Goal: Book appointment/travel/reservation

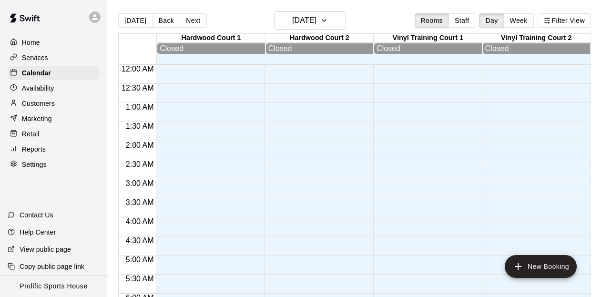
scroll to position [554, 0]
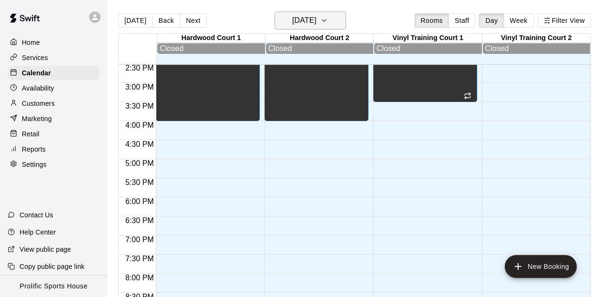
click at [328, 20] on icon "button" at bounding box center [324, 20] width 8 height 11
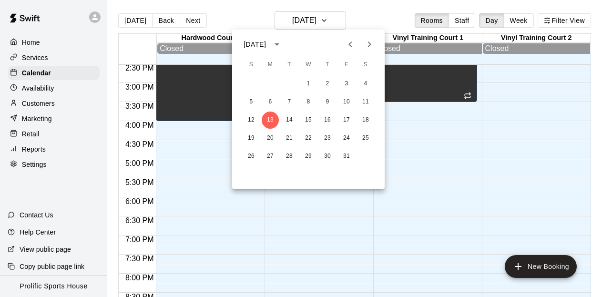
click at [372, 44] on icon "Next month" at bounding box center [368, 44] width 11 height 11
click at [288, 116] on button "11" at bounding box center [289, 119] width 17 height 17
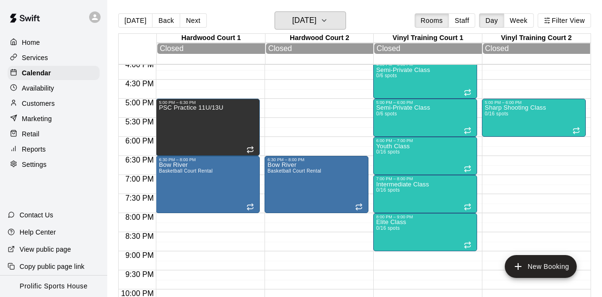
scroll to position [616, 0]
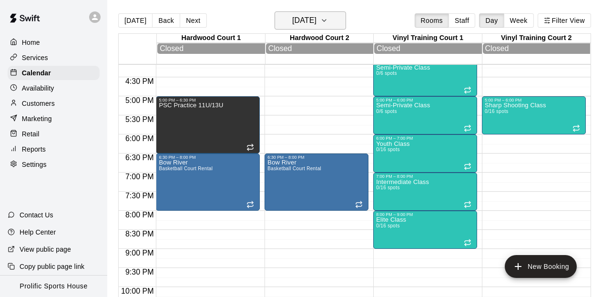
click at [326, 20] on icon "button" at bounding box center [324, 21] width 4 height 2
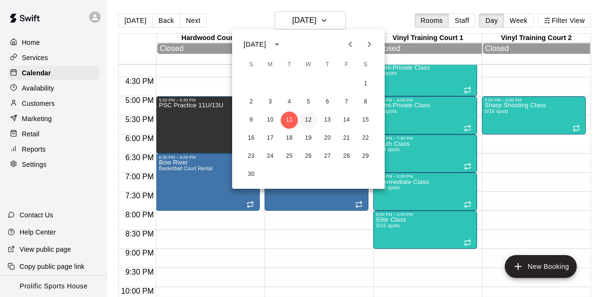
click at [307, 120] on button "12" at bounding box center [308, 119] width 17 height 17
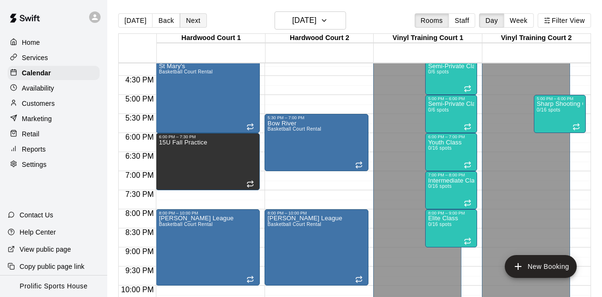
click at [186, 24] on button "Next" at bounding box center [193, 20] width 27 height 14
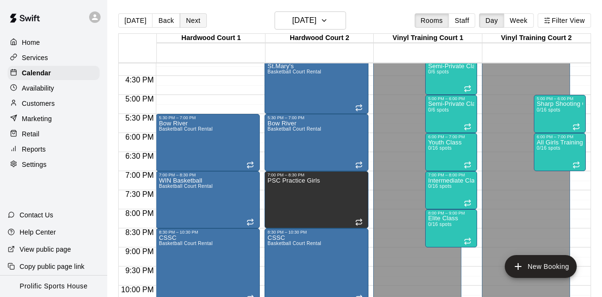
click at [195, 20] on button "Next" at bounding box center [193, 20] width 27 height 14
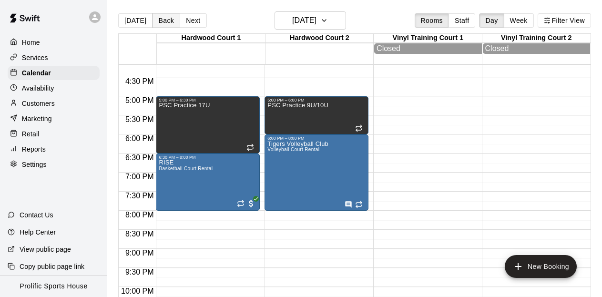
click at [164, 19] on button "Back" at bounding box center [166, 20] width 28 height 14
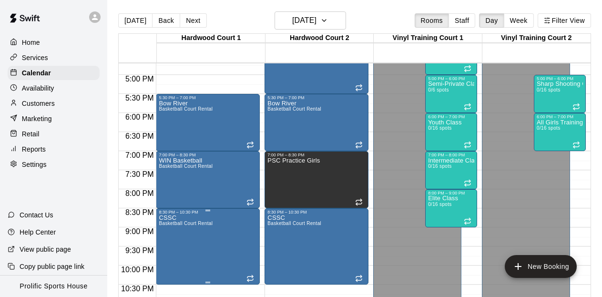
scroll to position [638, 0]
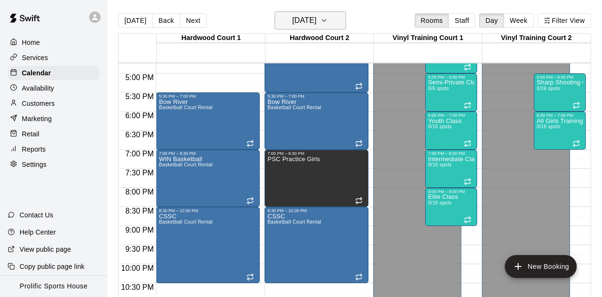
click at [328, 16] on icon "button" at bounding box center [324, 20] width 8 height 11
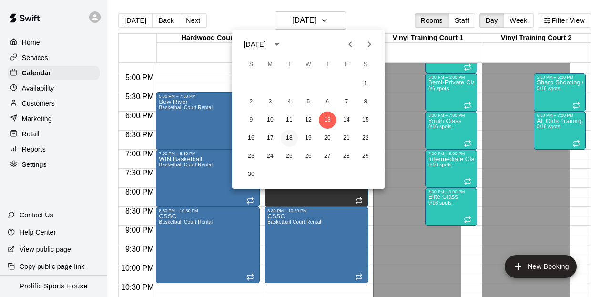
click at [293, 135] on button "18" at bounding box center [289, 138] width 17 height 17
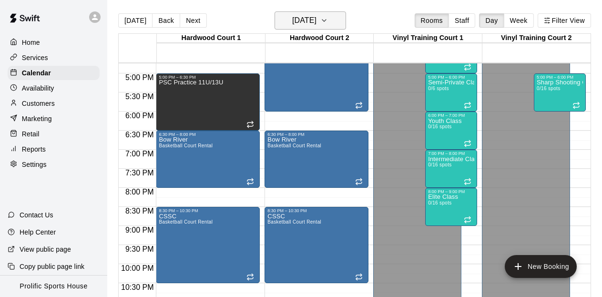
click at [328, 23] on icon "button" at bounding box center [324, 20] width 8 height 11
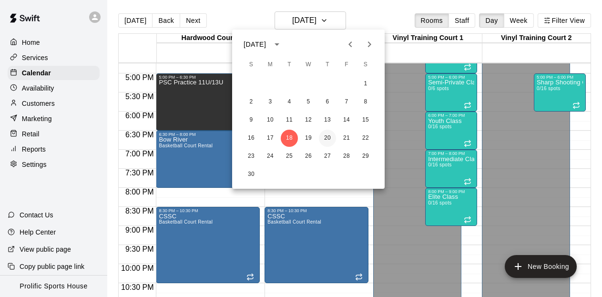
click at [325, 137] on button "20" at bounding box center [327, 138] width 17 height 17
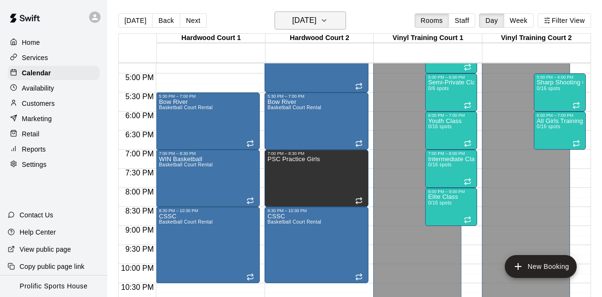
click at [333, 22] on button "[DATE]" at bounding box center [309, 20] width 71 height 18
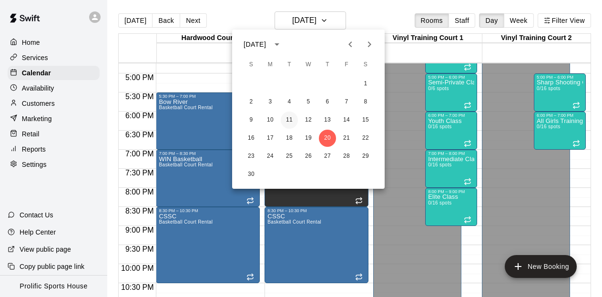
click at [287, 120] on button "11" at bounding box center [289, 119] width 17 height 17
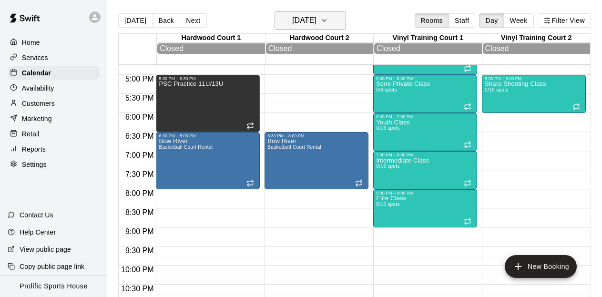
click at [328, 21] on icon "button" at bounding box center [324, 20] width 8 height 11
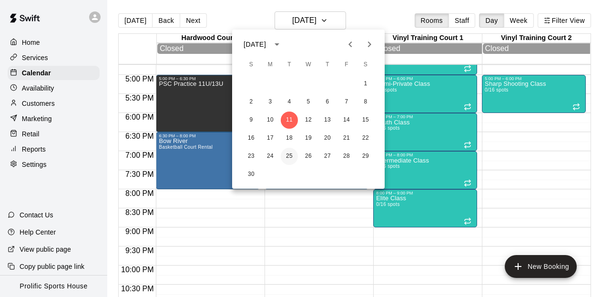
click at [287, 158] on button "25" at bounding box center [289, 156] width 17 height 17
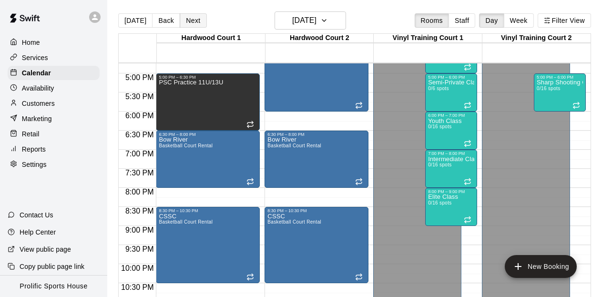
click at [185, 24] on button "Next" at bounding box center [193, 20] width 27 height 14
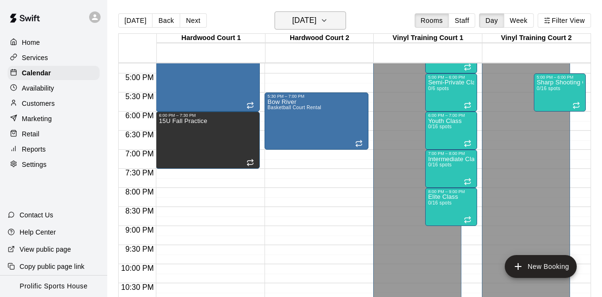
click at [339, 23] on button "[DATE]" at bounding box center [309, 20] width 71 height 18
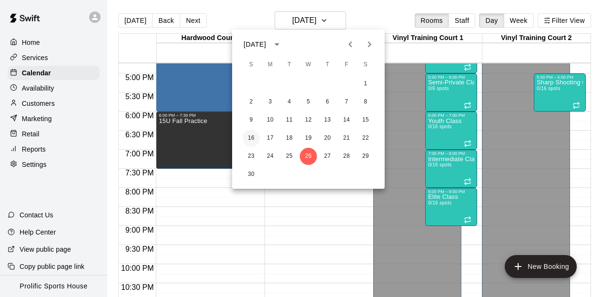
click at [251, 140] on button "16" at bounding box center [250, 138] width 17 height 17
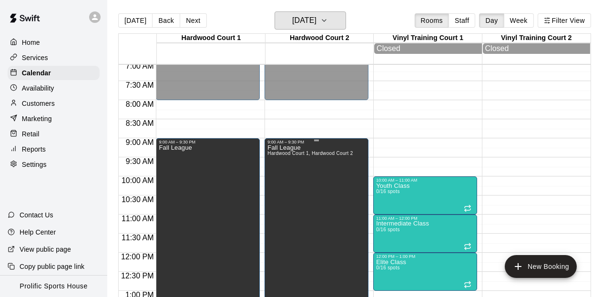
scroll to position [267, 0]
